Goal: Download file/media

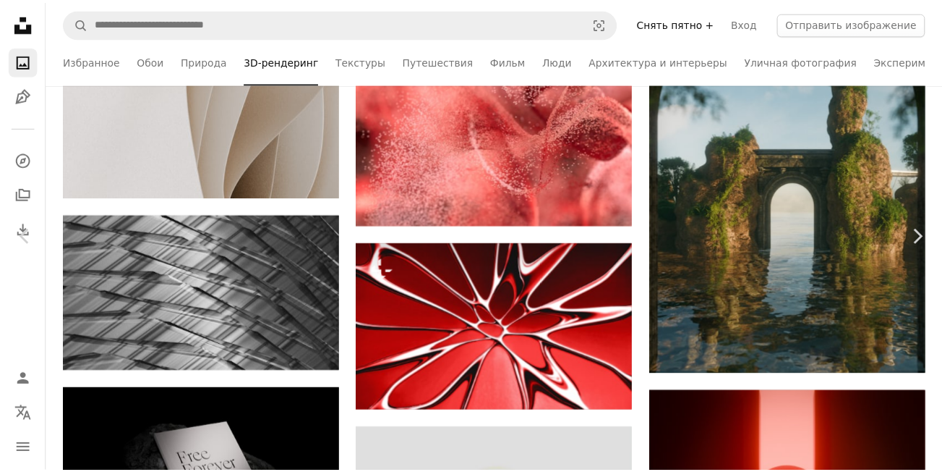
scroll to position [11065, 0]
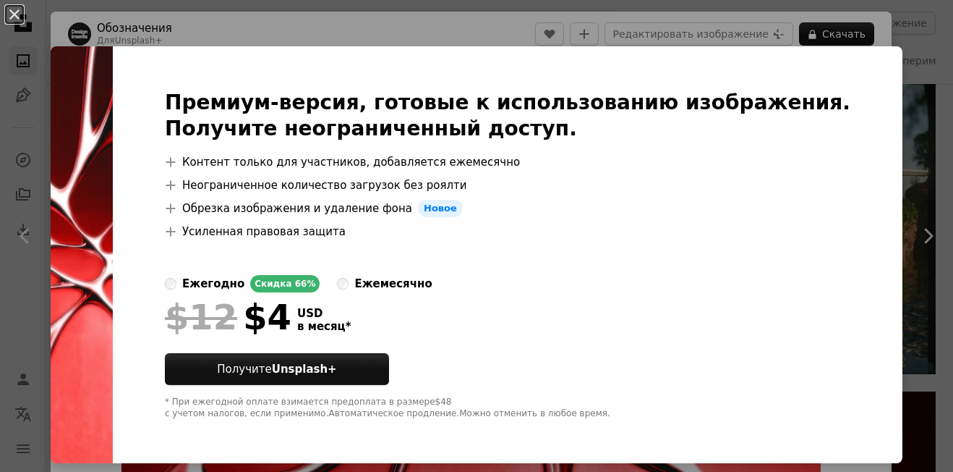
click at [889, 27] on div "An X shape Премиум-версия, готовые к использованию изображения. Получите неогра…" at bounding box center [476, 236] width 953 height 472
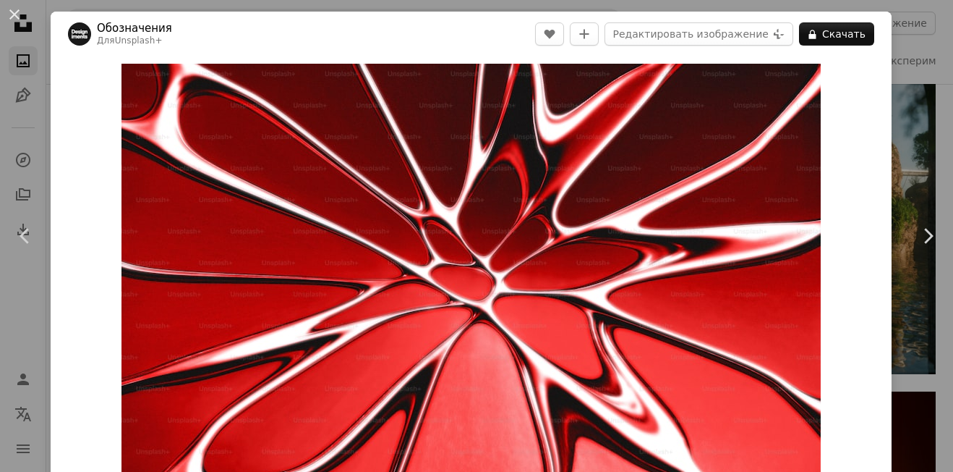
click at [12, 14] on button "An X shape" at bounding box center [14, 14] width 17 height 17
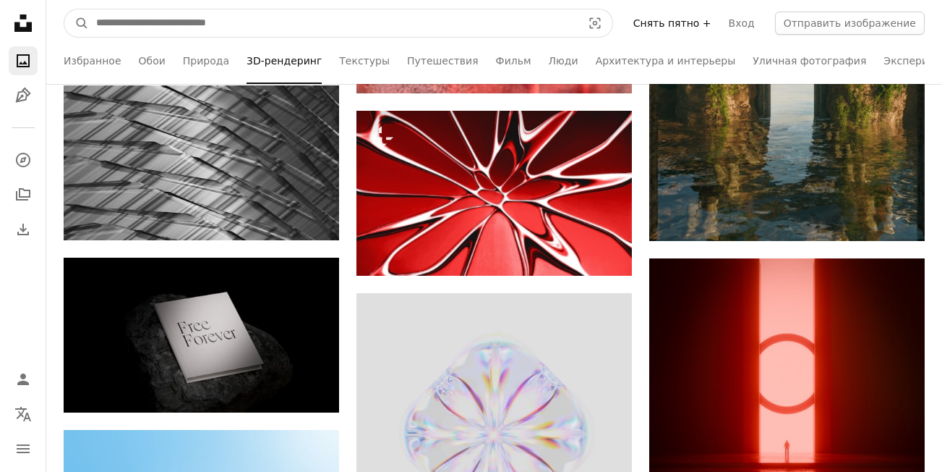
click at [358, 27] on input "Поиск визуальных элементов по всему сайту" at bounding box center [333, 22] width 489 height 27
type input "**********"
click at [64, 9] on button "A magnifying glass" at bounding box center [76, 22] width 25 height 27
